Goal: Find specific page/section: Find specific page/section

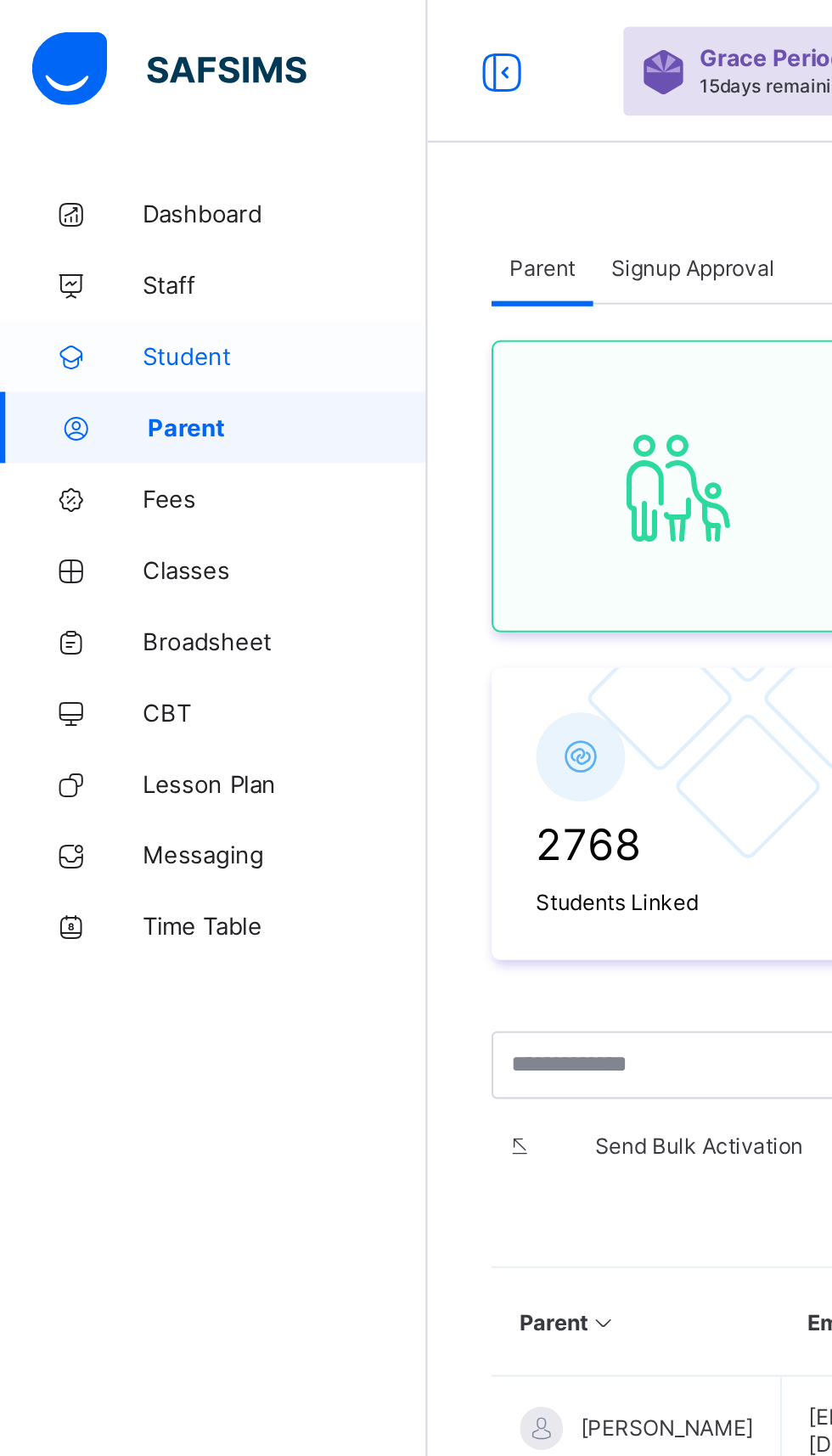
click at [83, 175] on span "Student" at bounding box center [136, 170] width 136 height 14
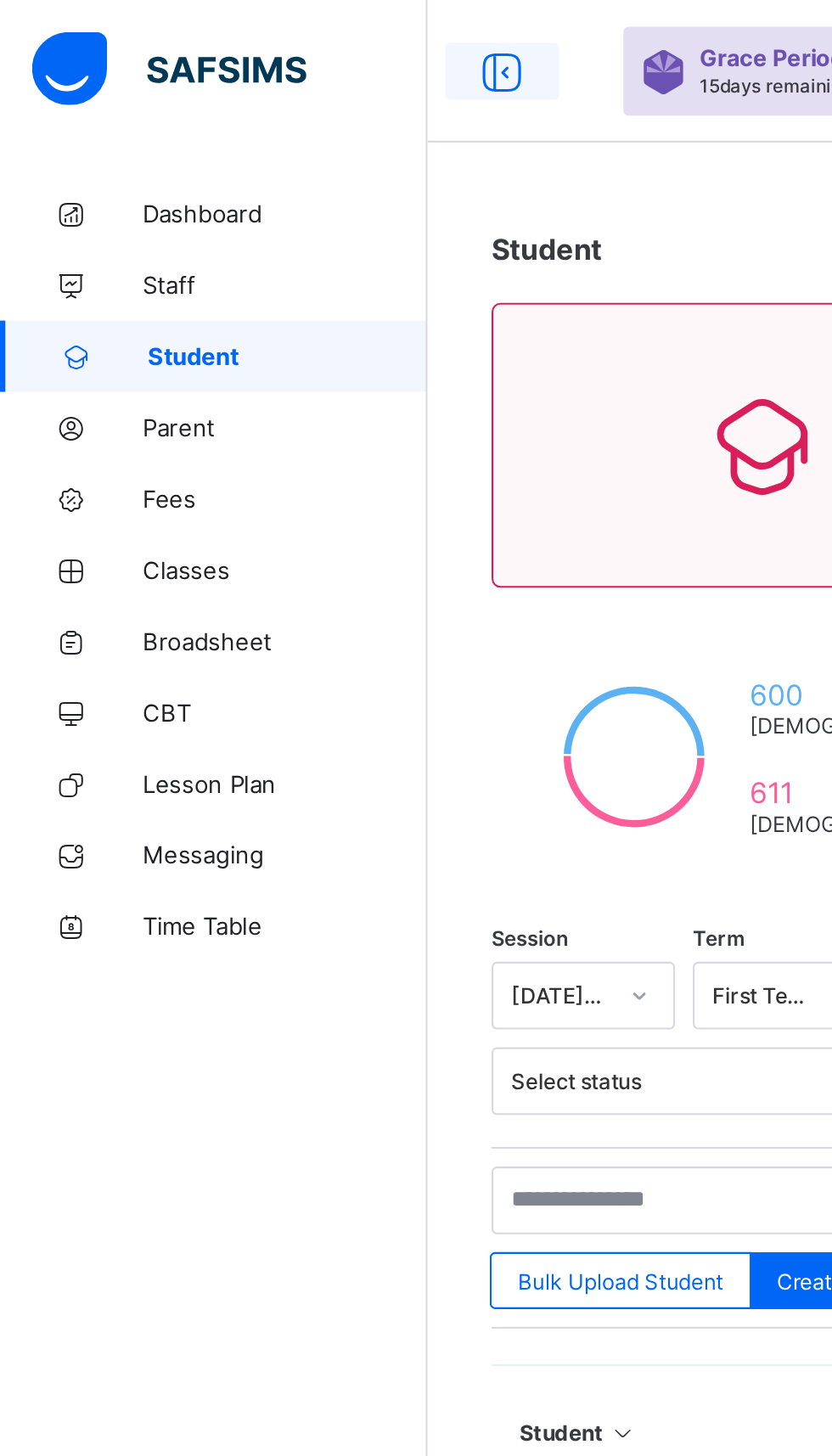
click at [235, 38] on icon at bounding box center [238, 34] width 29 height 25
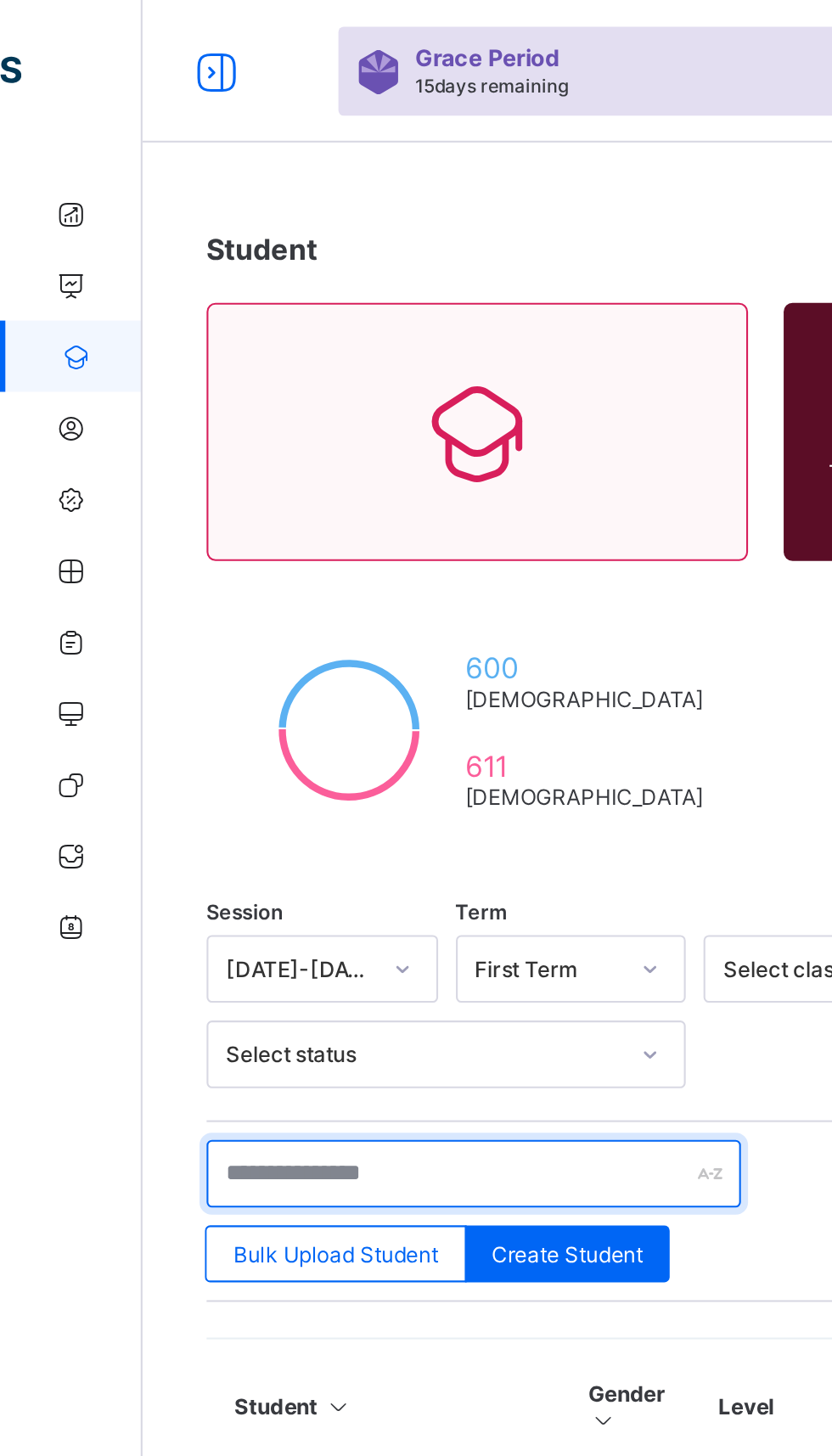
click at [194, 548] on input "text" at bounding box center [225, 559] width 254 height 32
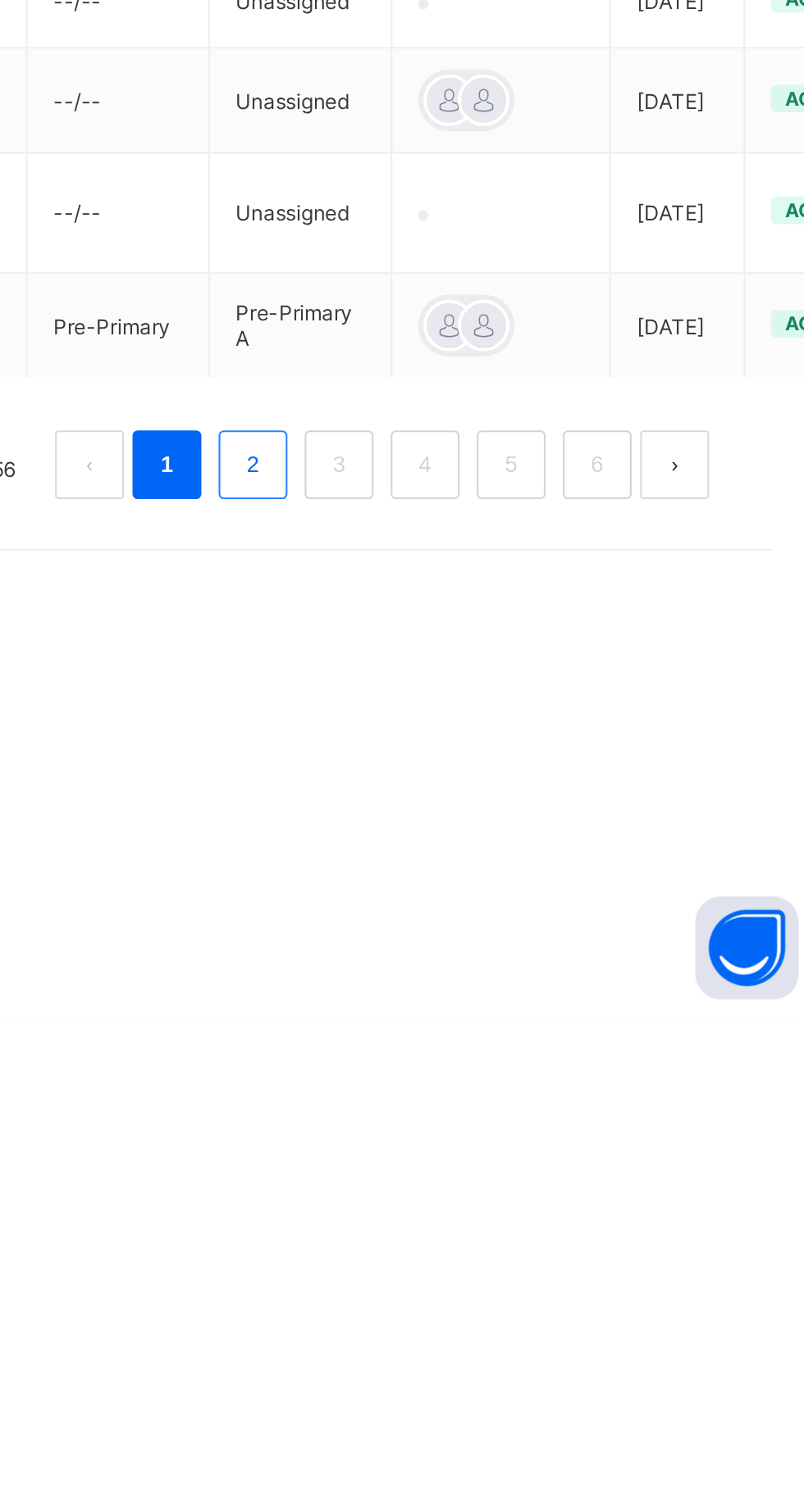
type input "********"
click at [526, 1260] on link "2" at bounding box center [526, 1249] width 15 height 21
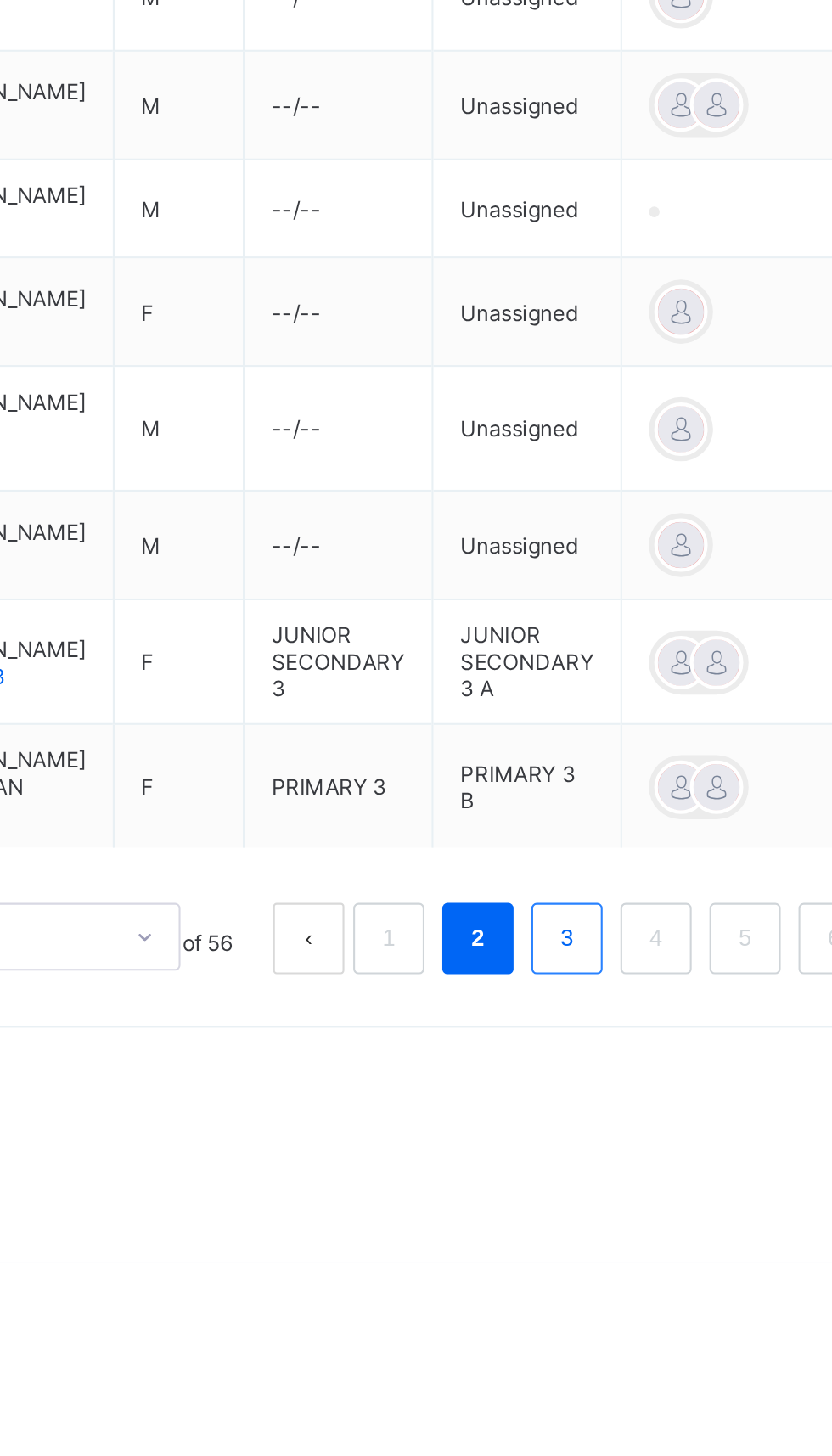
click at [588, 1312] on link "3" at bounding box center [588, 1301] width 16 height 22
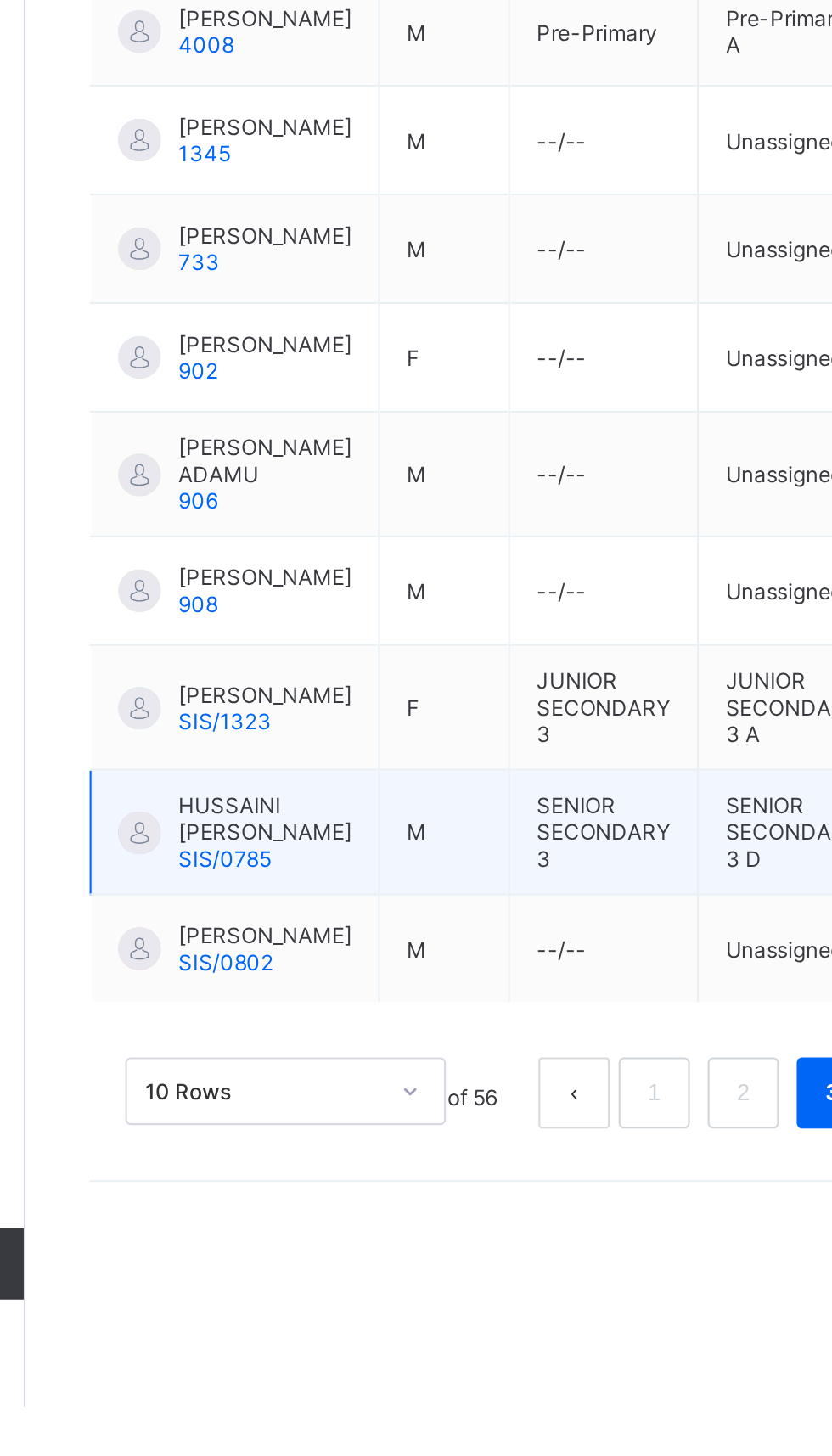
click at [293, 1189] on span "HUSSAINI [PERSON_NAME]" at bounding box center [317, 1176] width 83 height 26
